Goal: Task Accomplishment & Management: Manage account settings

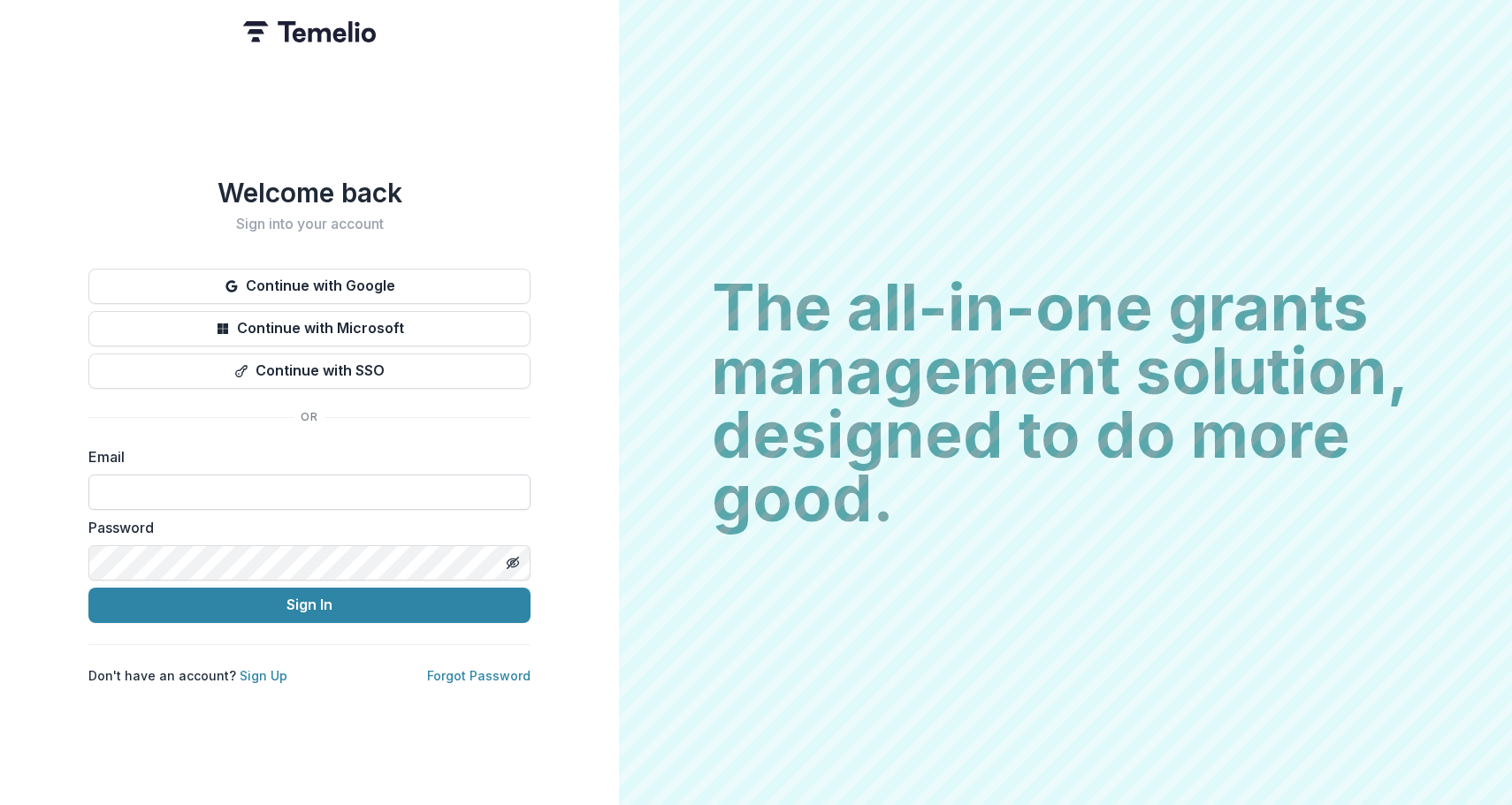
type input "**********"
click at [310, 597] on button "Sign In" at bounding box center [309, 606] width 442 height 35
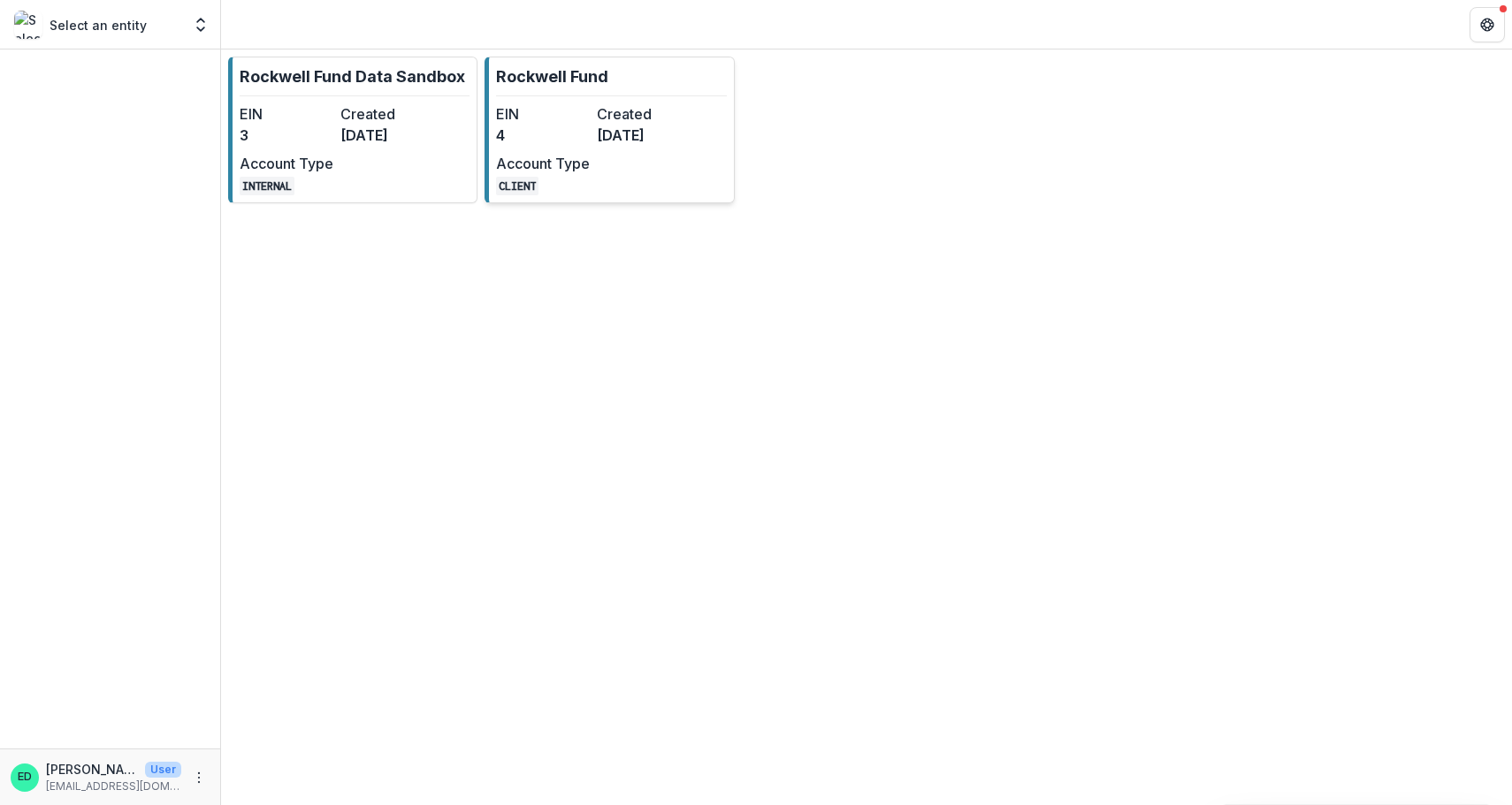
click at [628, 117] on dt "Created" at bounding box center [644, 114] width 94 height 22
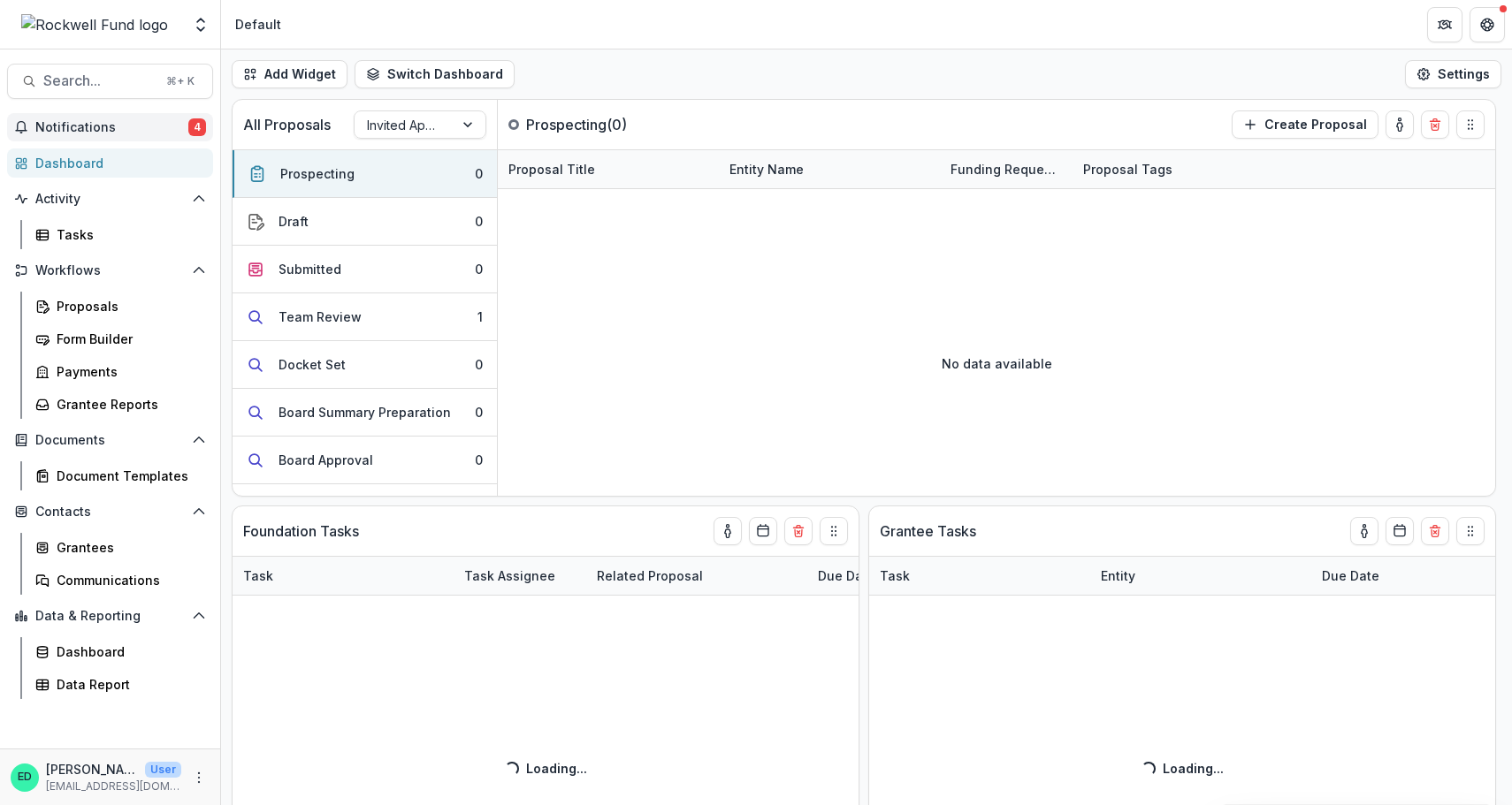
click at [102, 116] on button "Notifications 4" at bounding box center [110, 126] width 206 height 28
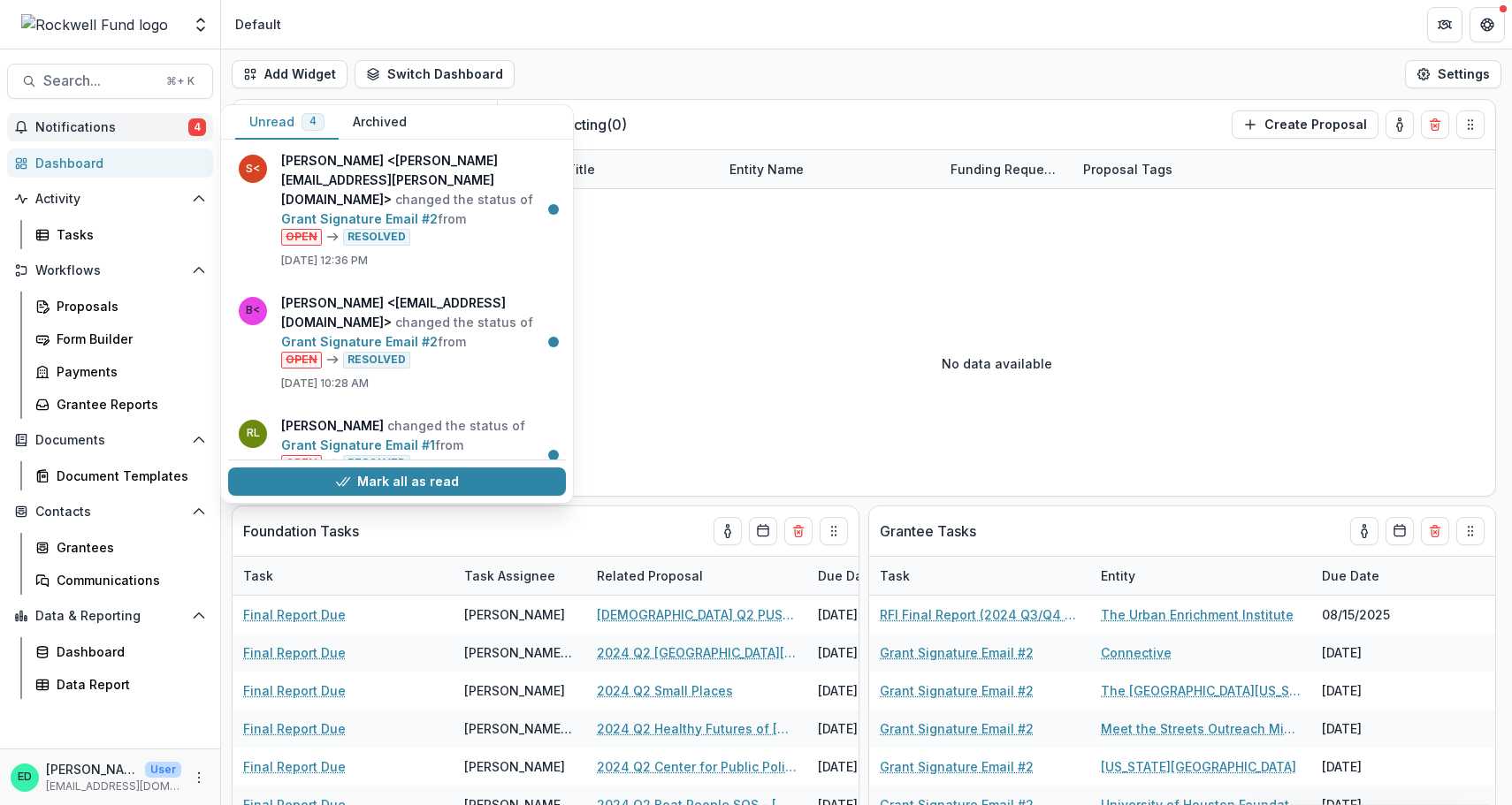
scroll to position [0, 1]
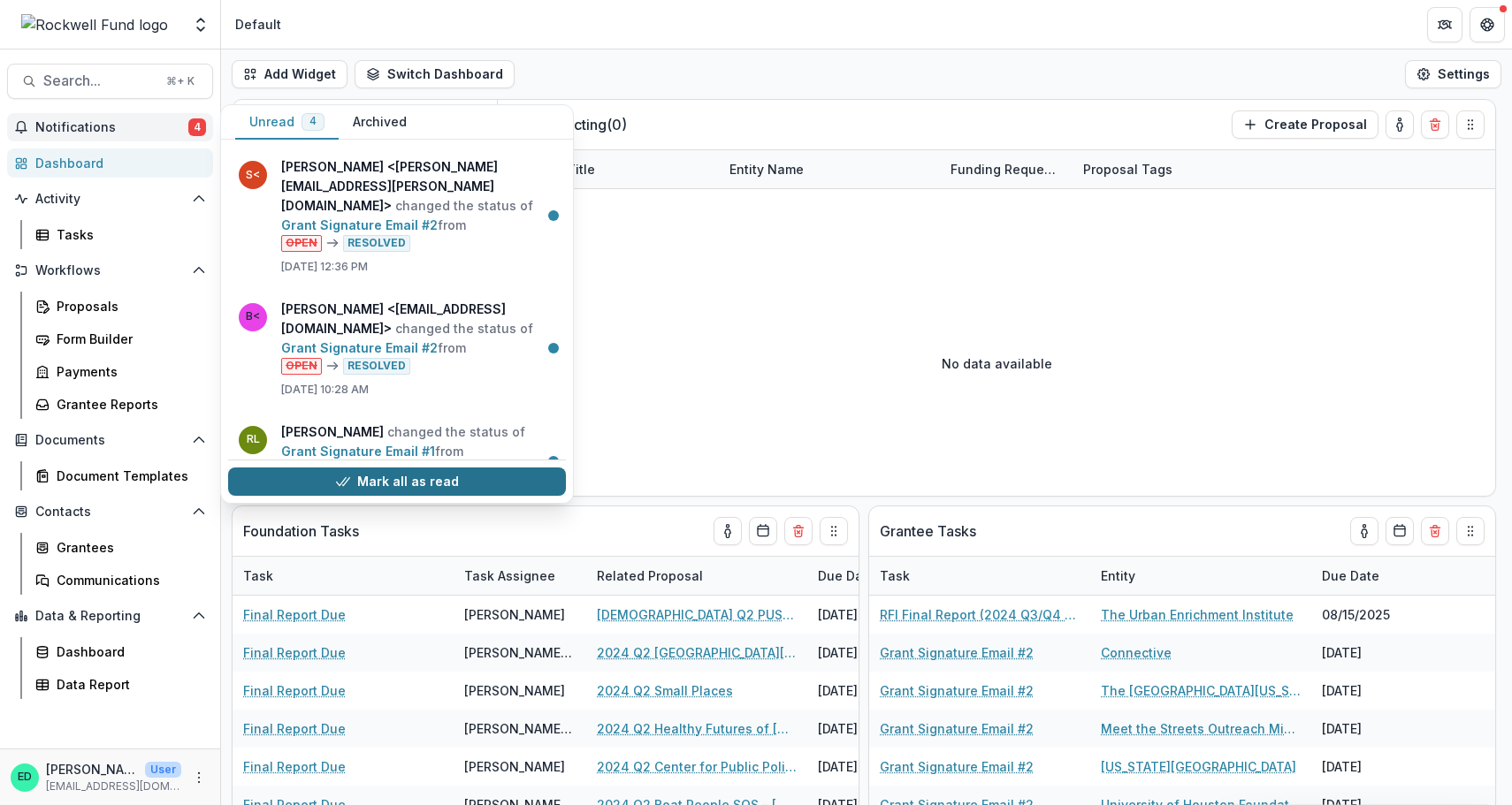
click at [429, 472] on button "Mark all as read" at bounding box center [397, 481] width 337 height 28
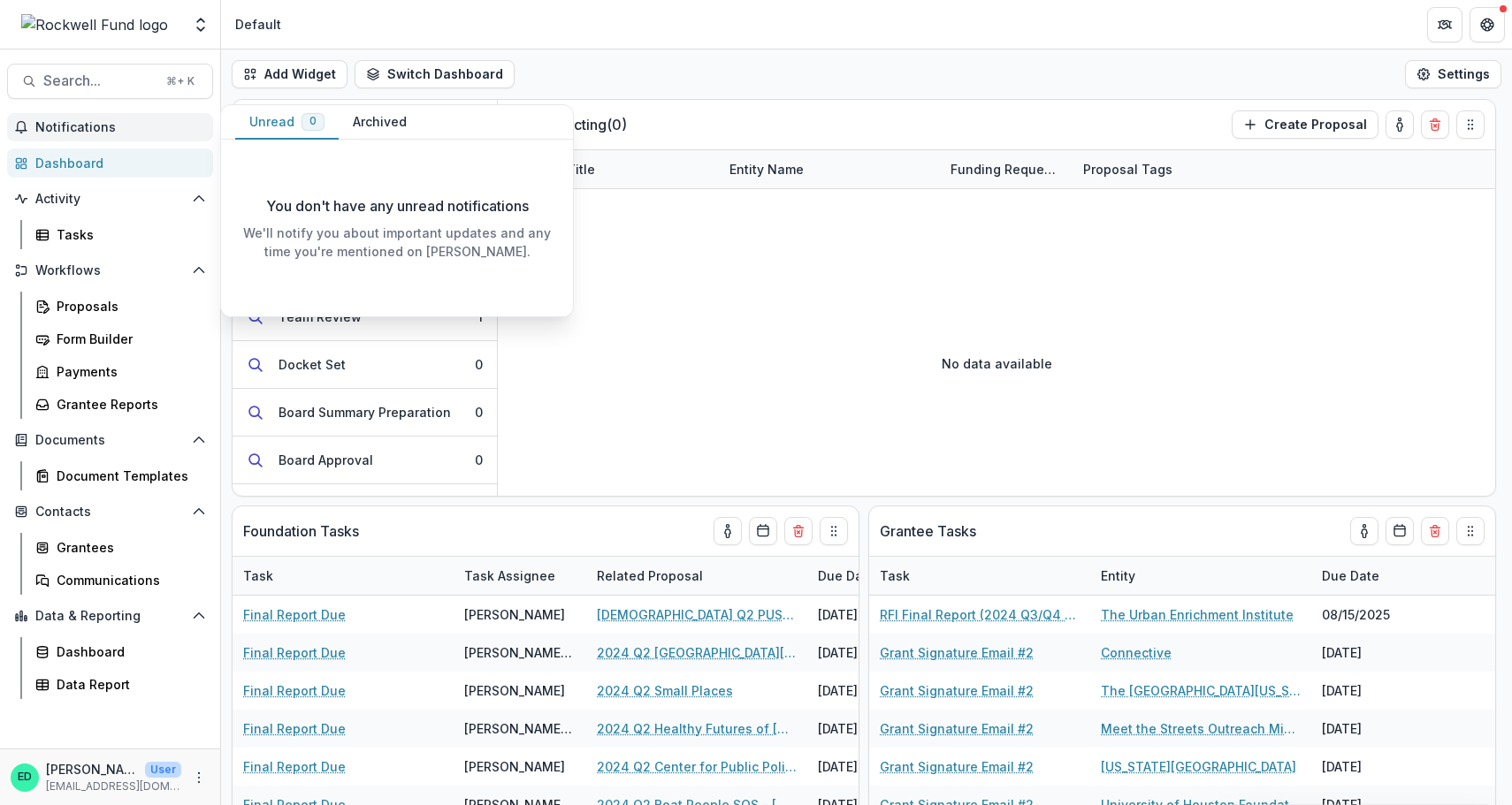
scroll to position [0, 0]
